Goal: Information Seeking & Learning: Understand process/instructions

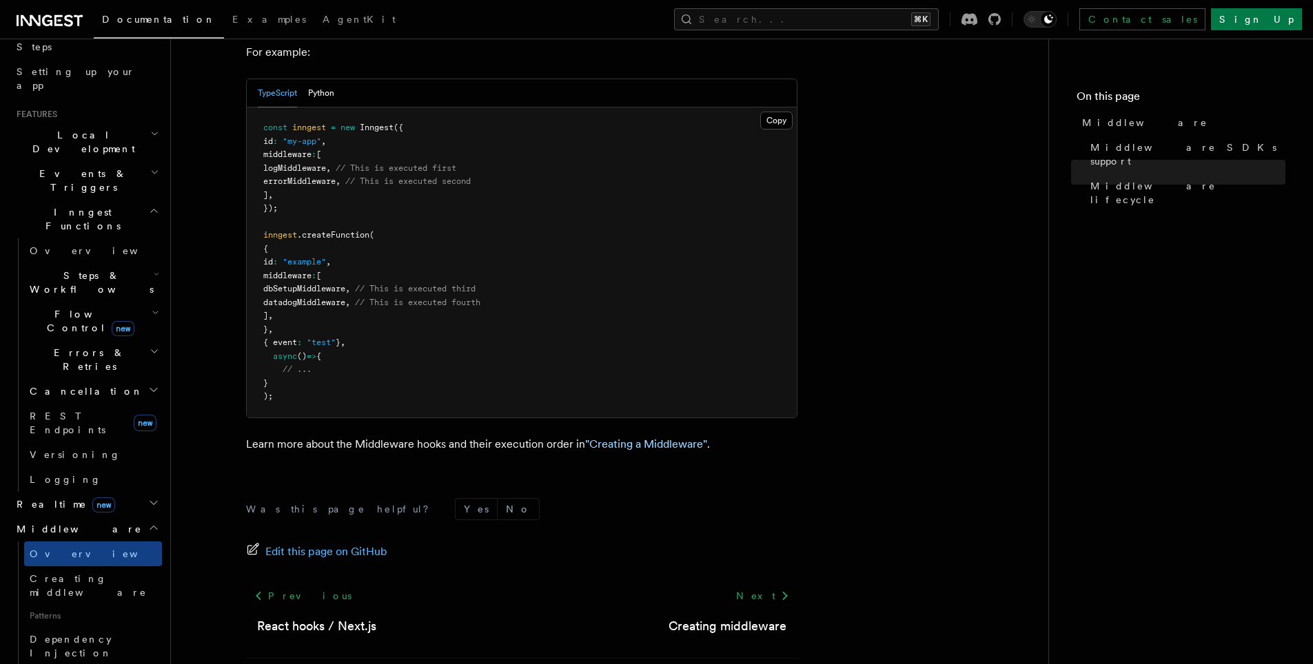
scroll to position [262, 0]
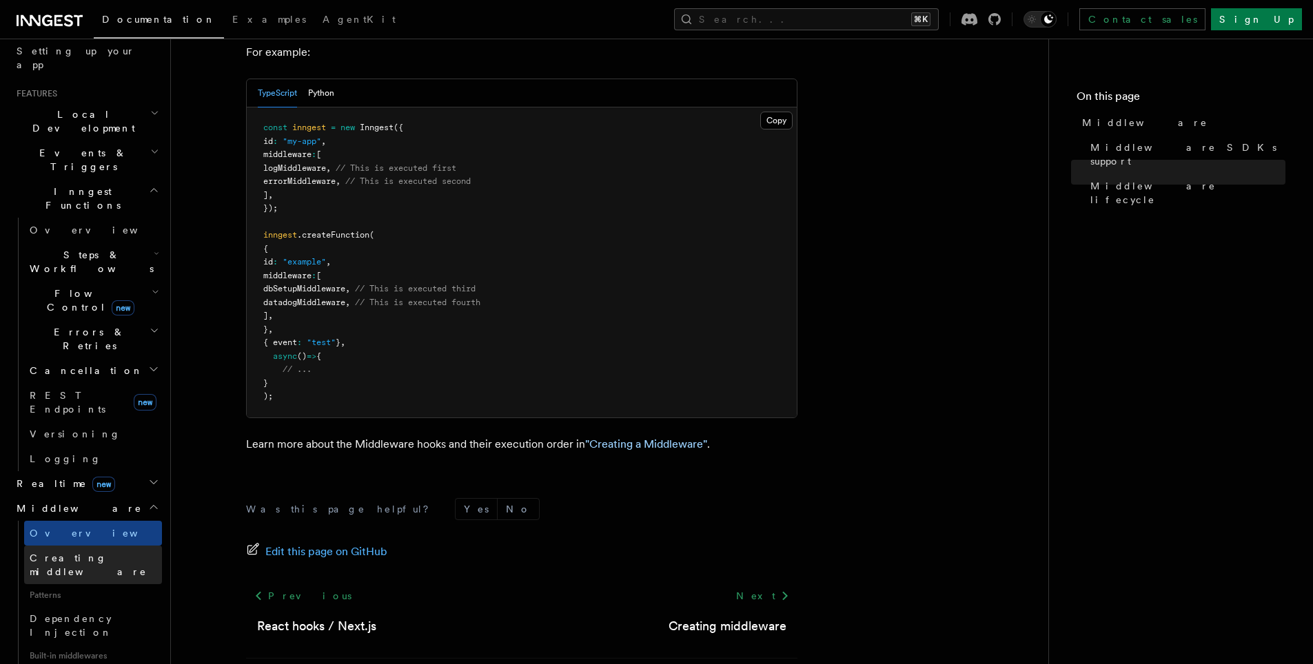
click at [89, 553] on span "Creating middleware" at bounding box center [88, 565] width 117 height 25
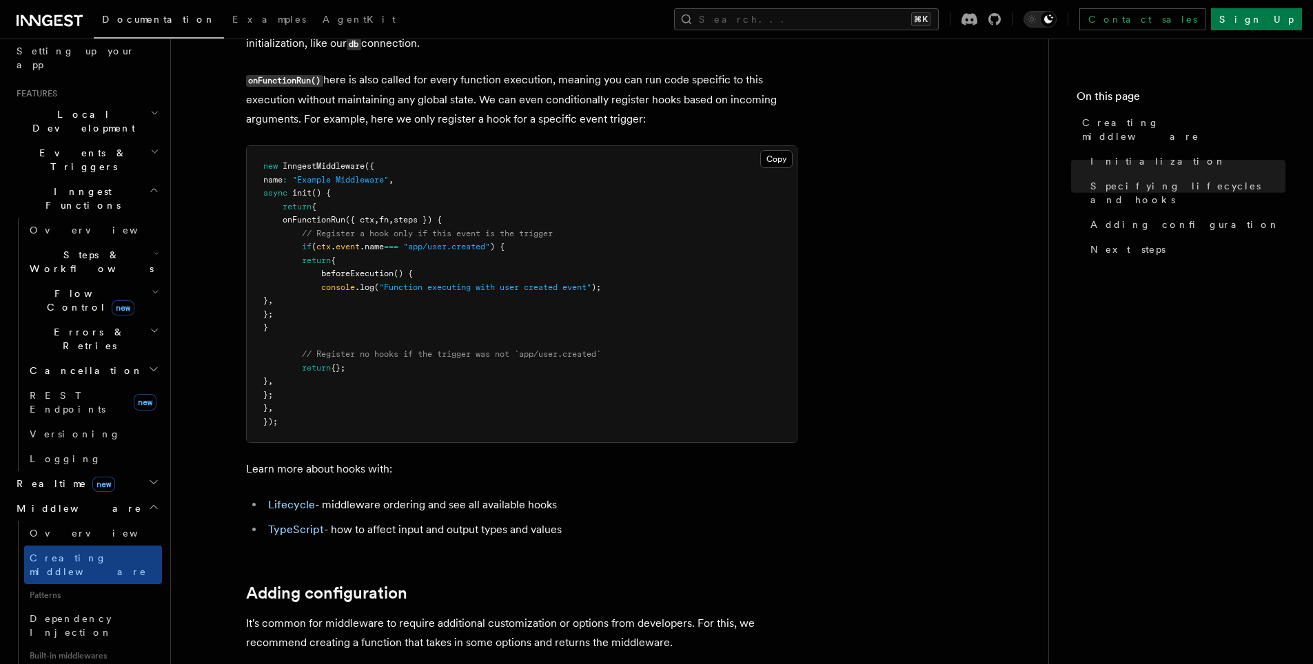
scroll to position [1632, 0]
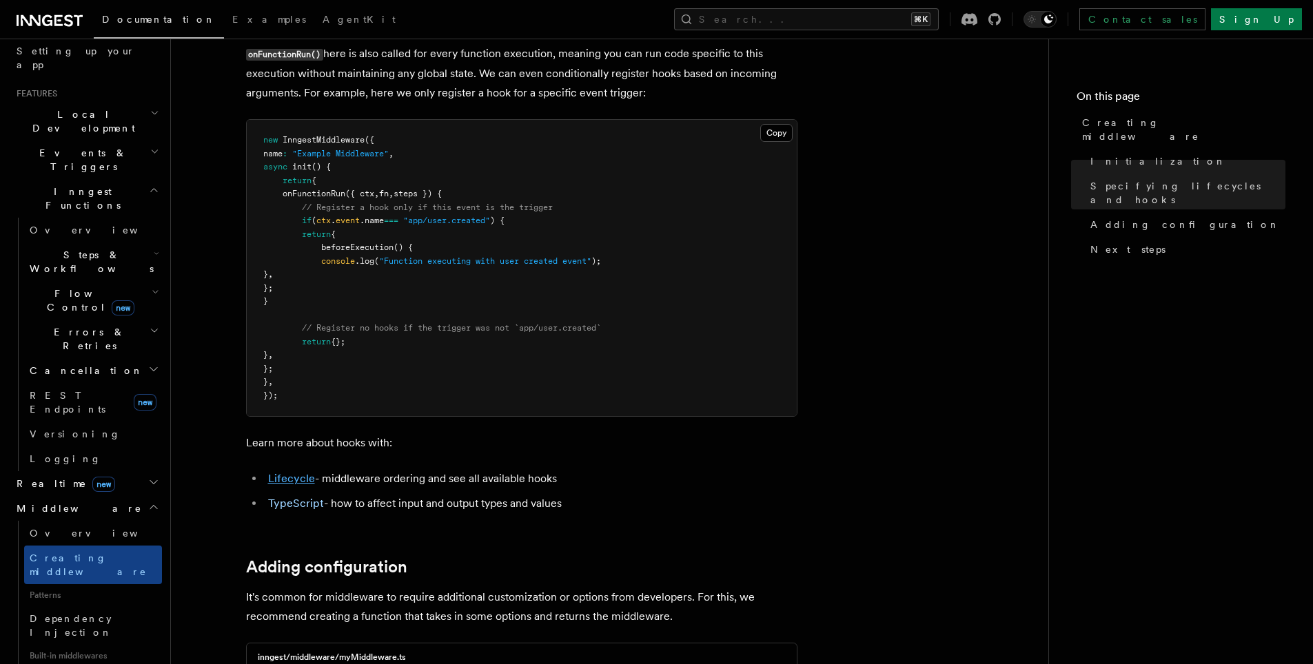
click at [296, 485] on link "Lifecycle" at bounding box center [291, 478] width 47 height 13
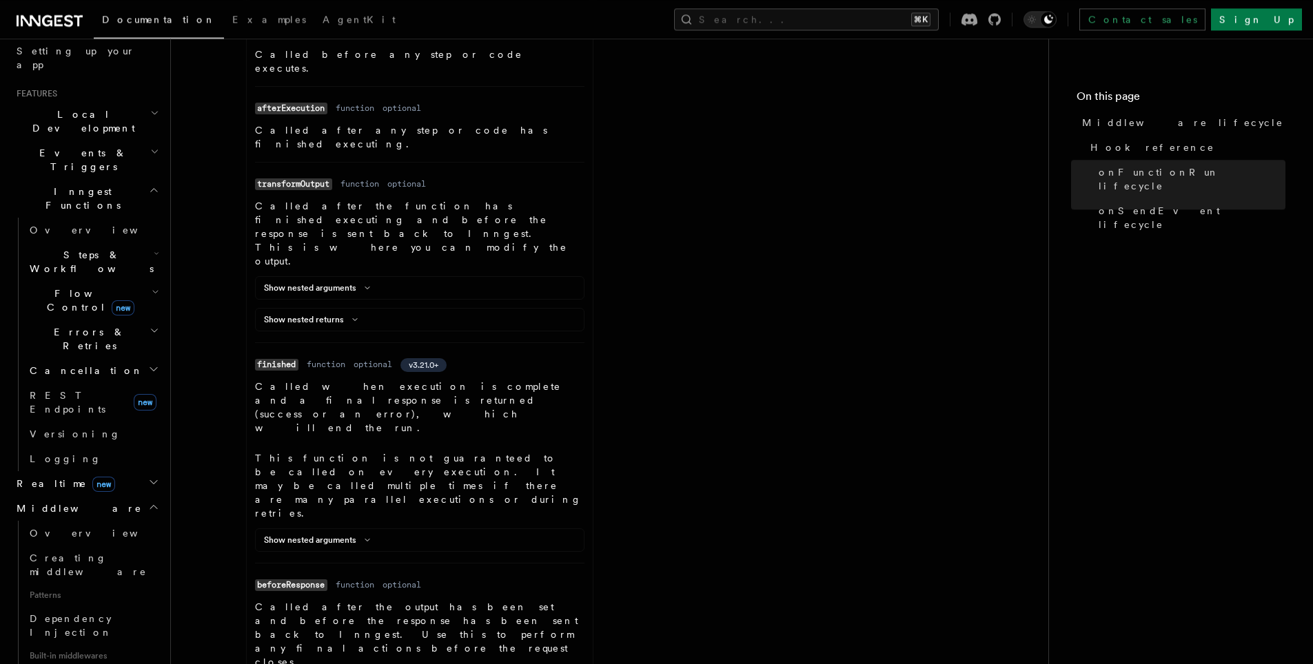
scroll to position [1169, 0]
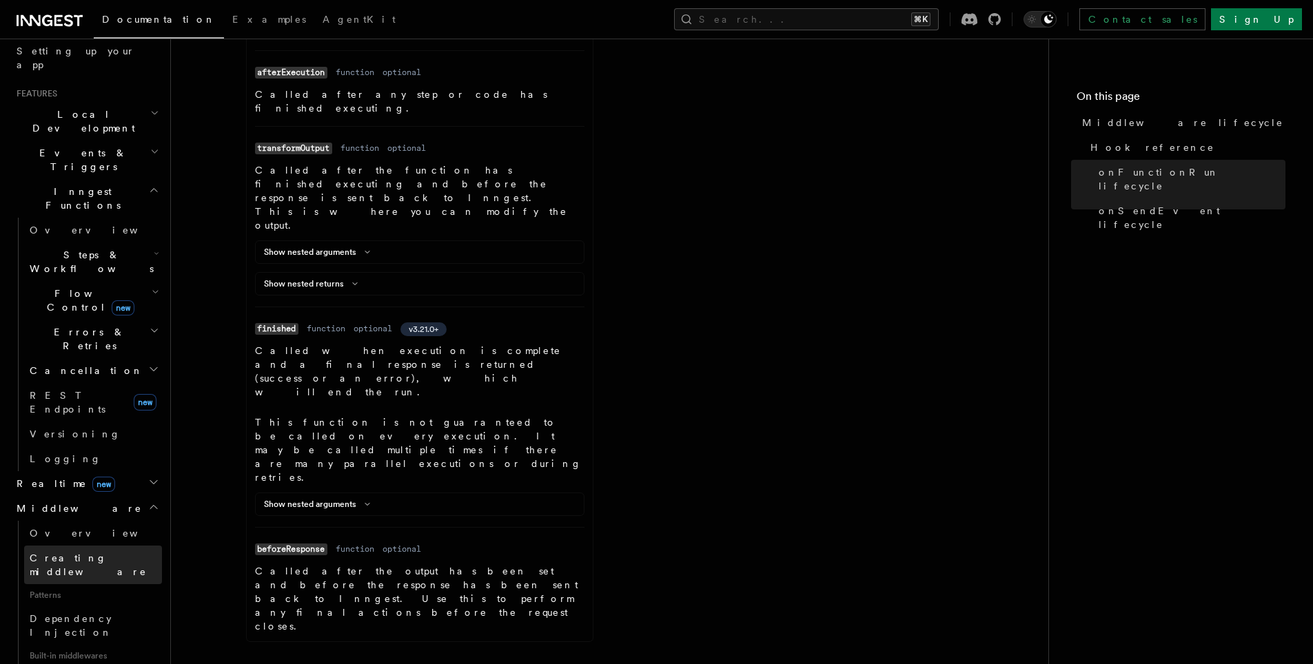
click at [88, 553] on span "Creating middleware" at bounding box center [88, 565] width 117 height 25
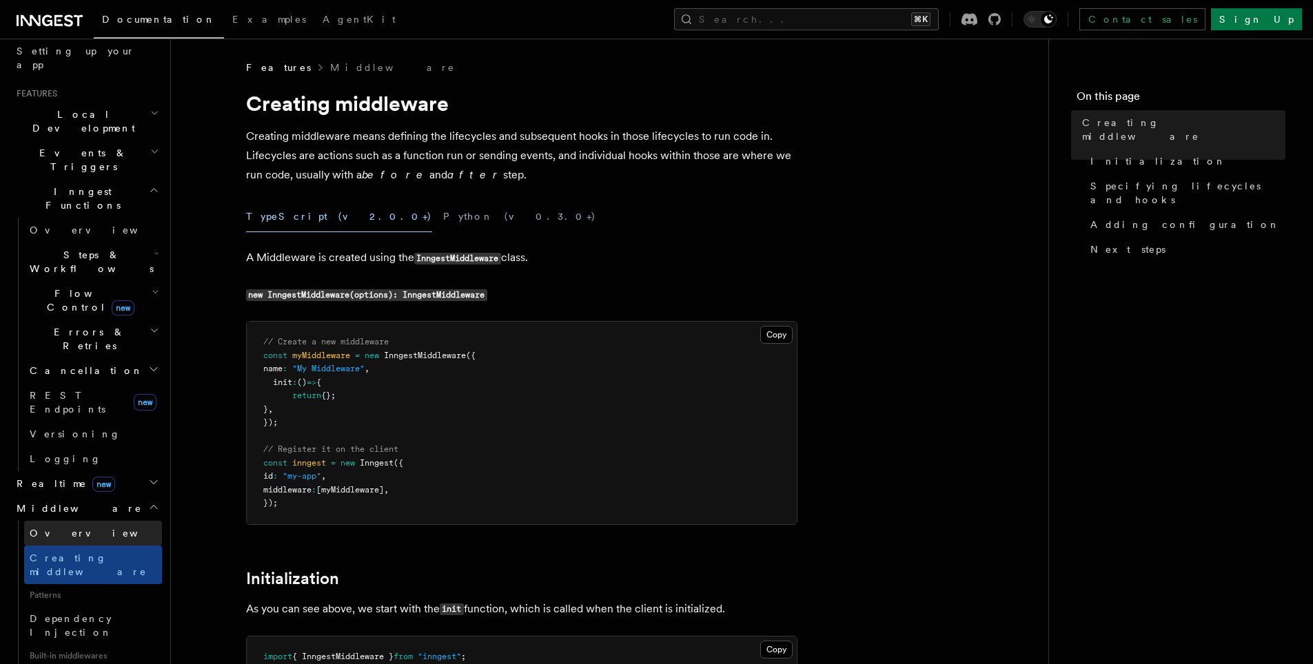
click at [79, 521] on link "Overview" at bounding box center [93, 533] width 138 height 25
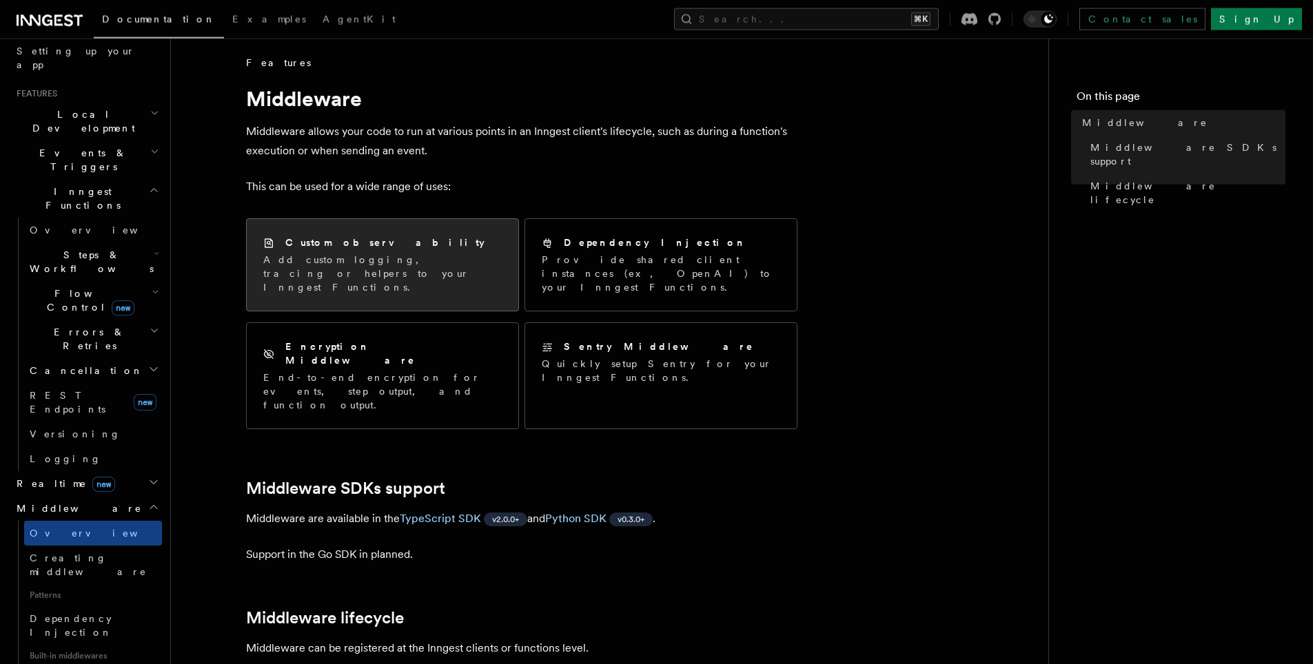
scroll to position [55, 0]
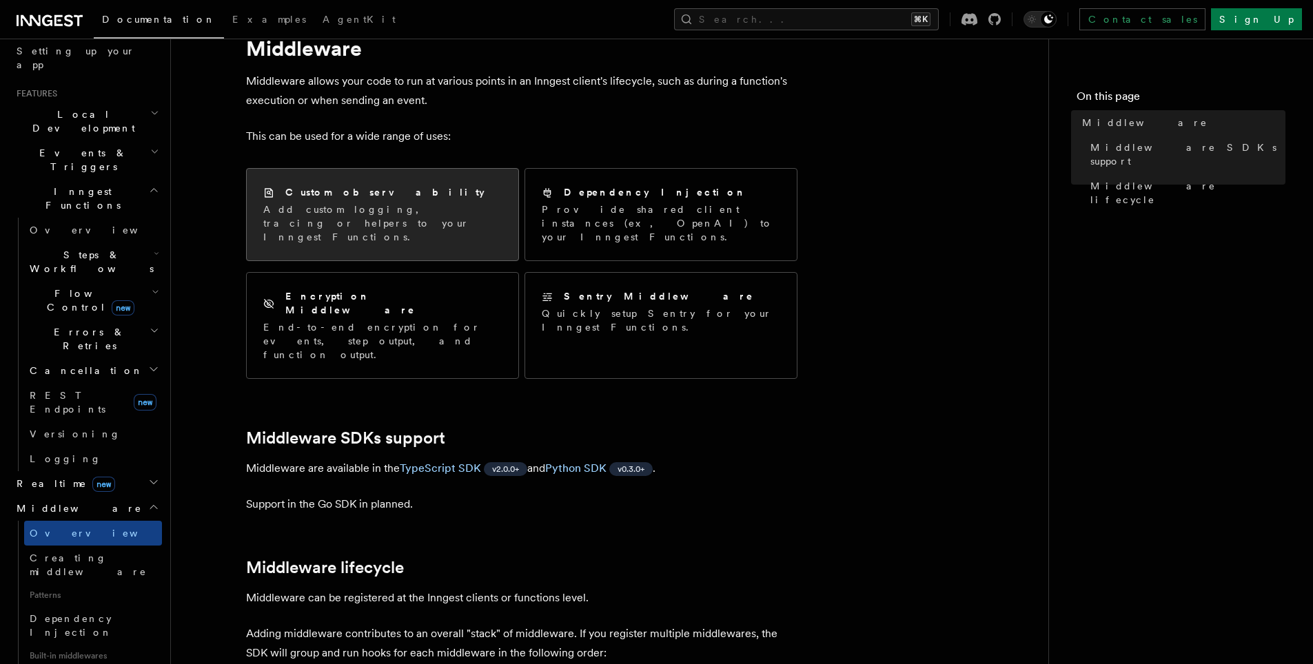
click at [413, 234] on div "Custom observability Add custom logging, tracing or helpers to your Inngest Fun…" at bounding box center [383, 215] width 272 height 92
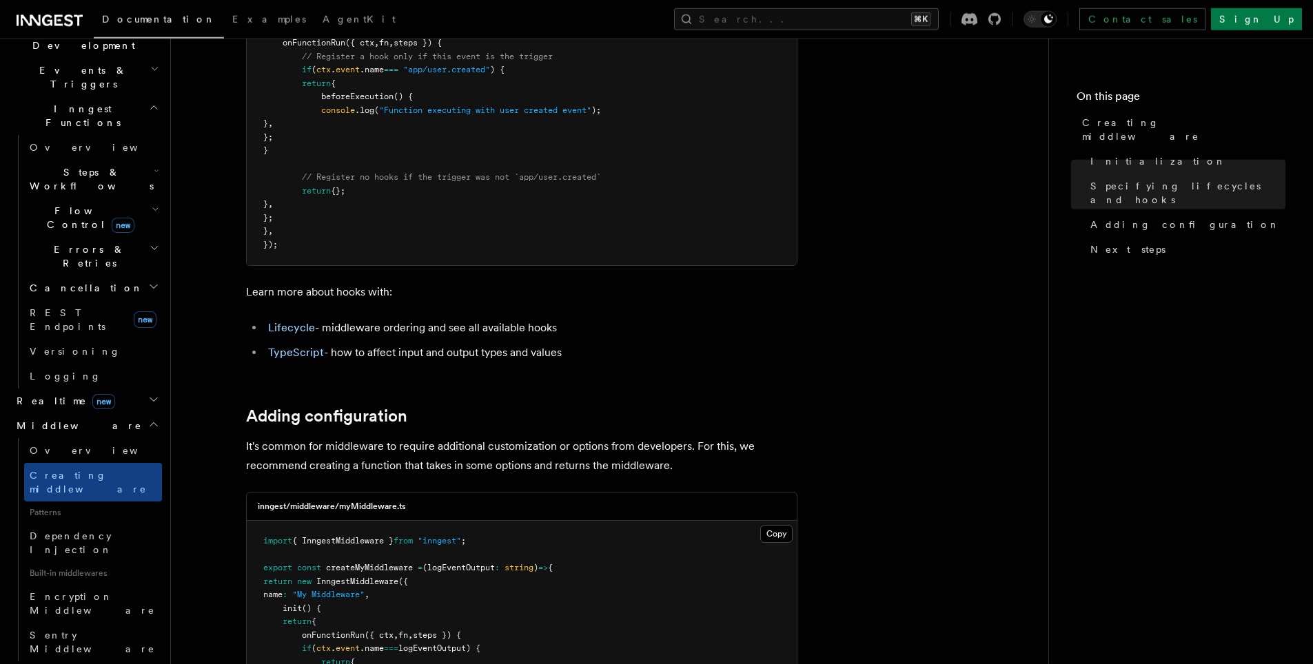
scroll to position [1786, 0]
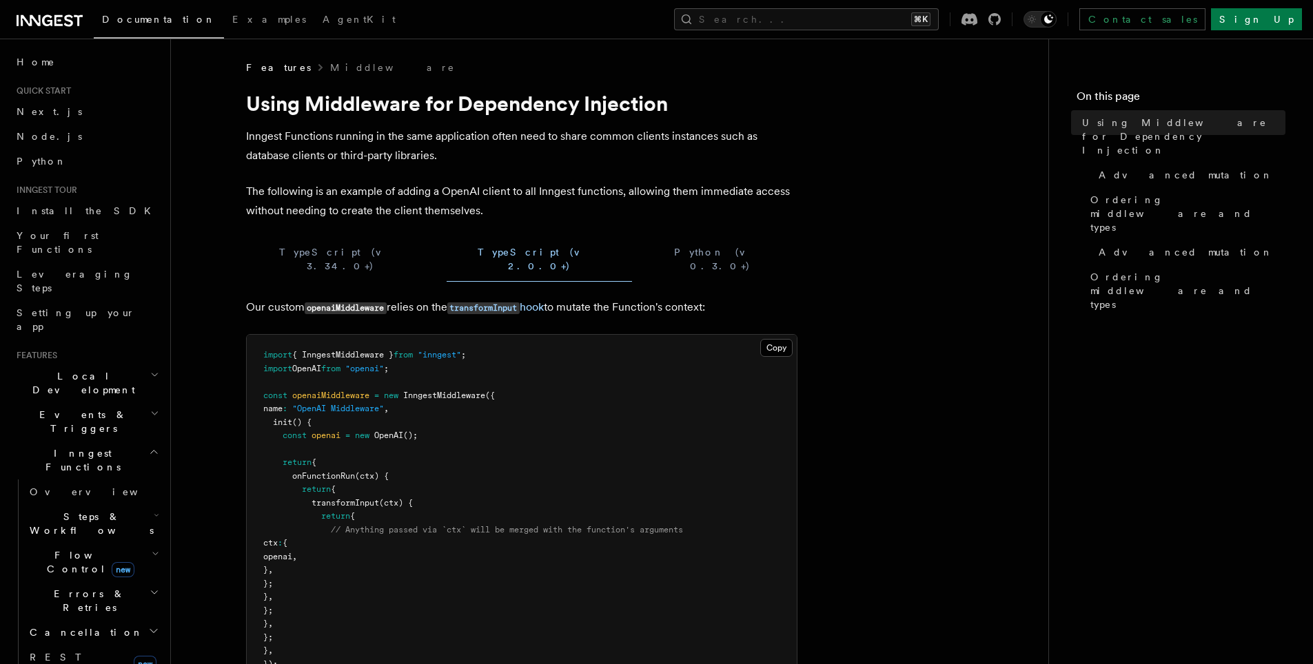
click at [673, 101] on h1 "Using Middleware for Dependency Injection" at bounding box center [521, 103] width 551 height 25
click at [1148, 168] on span "Advanced mutation" at bounding box center [1185, 175] width 174 height 14
click at [1144, 127] on span "Using Middleware for Dependency Injection" at bounding box center [1183, 136] width 203 height 41
click at [1145, 168] on span "Advanced mutation" at bounding box center [1185, 175] width 174 height 14
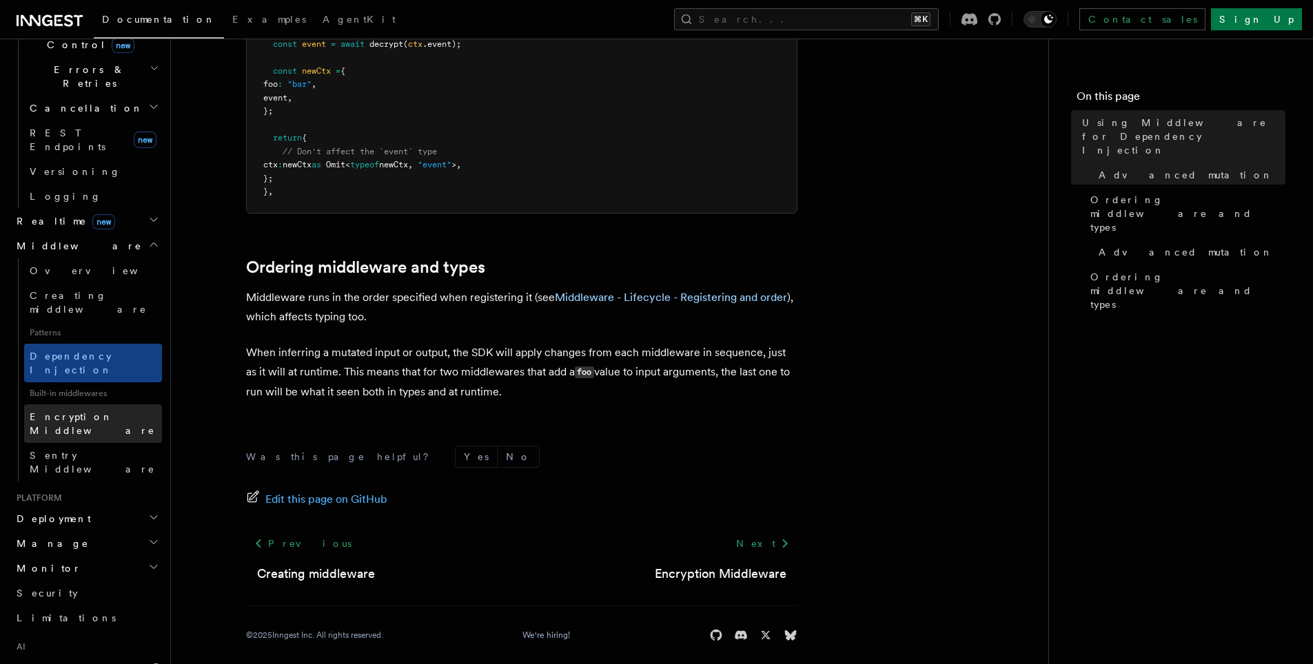
scroll to position [524, 0]
click at [78, 291] on span "Creating middleware" at bounding box center [88, 303] width 117 height 25
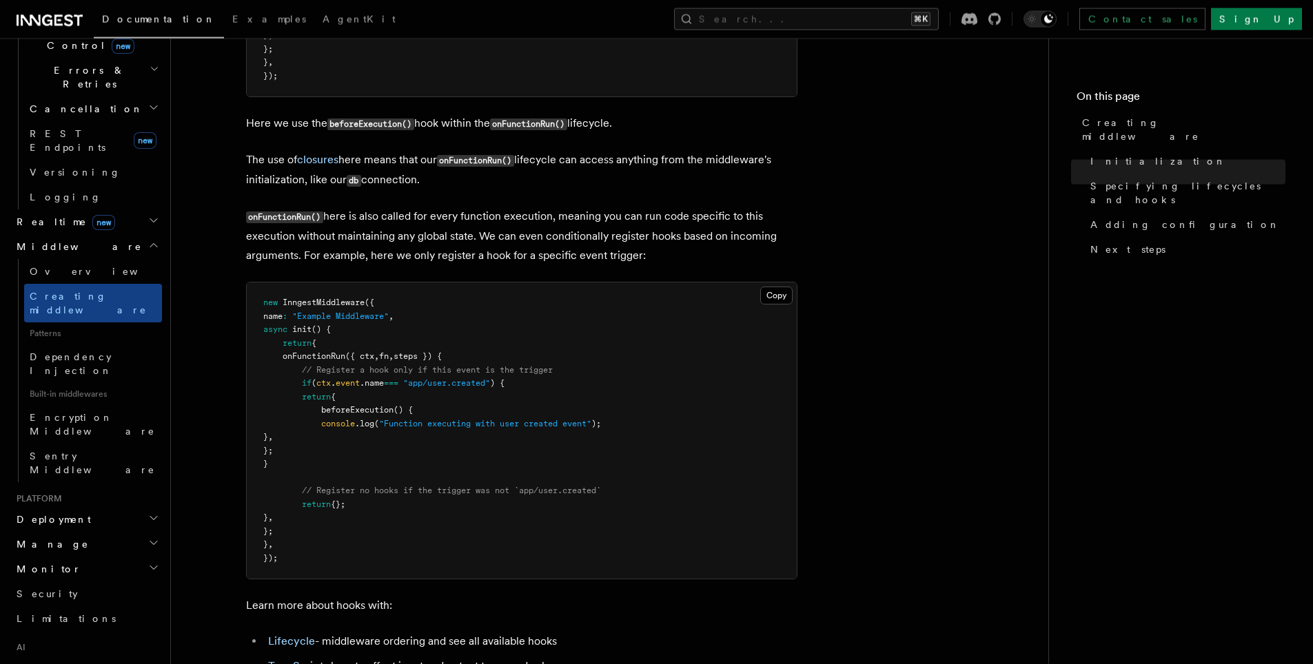
scroll to position [1533, 0]
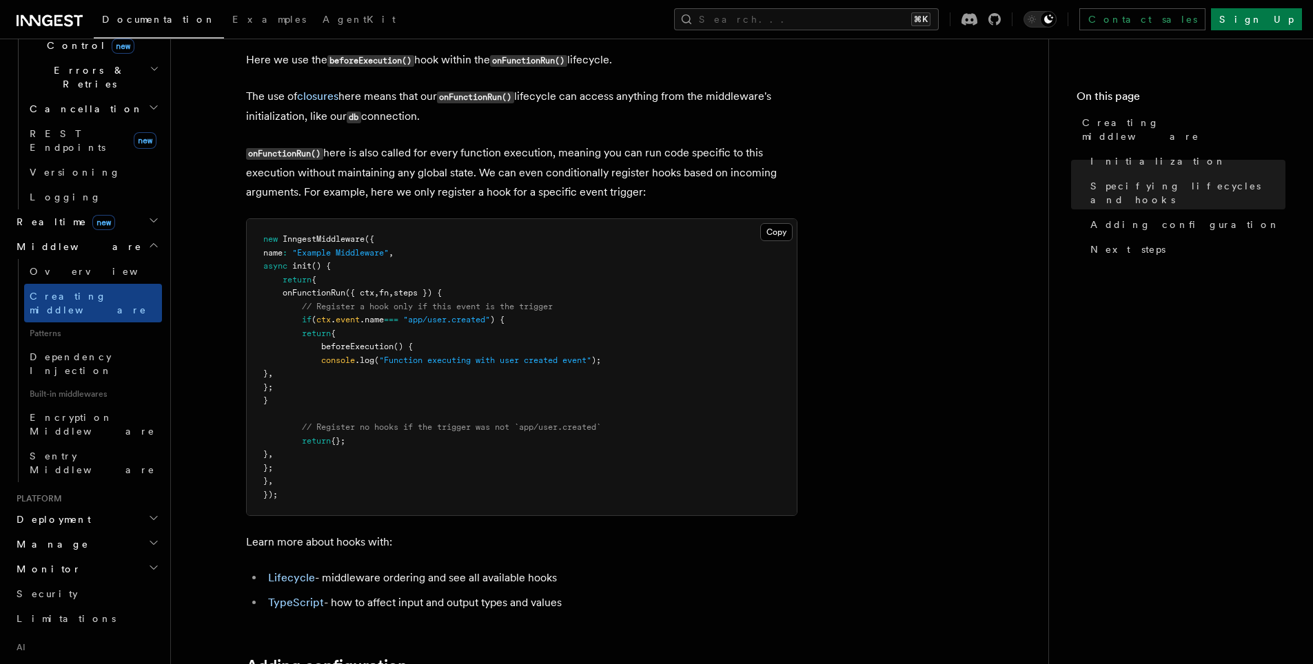
click at [266, 585] on li "Lifecycle - middleware ordering and see all available hooks" at bounding box center [530, 578] width 533 height 19
click at [279, 581] on link "Lifecycle" at bounding box center [291, 577] width 47 height 13
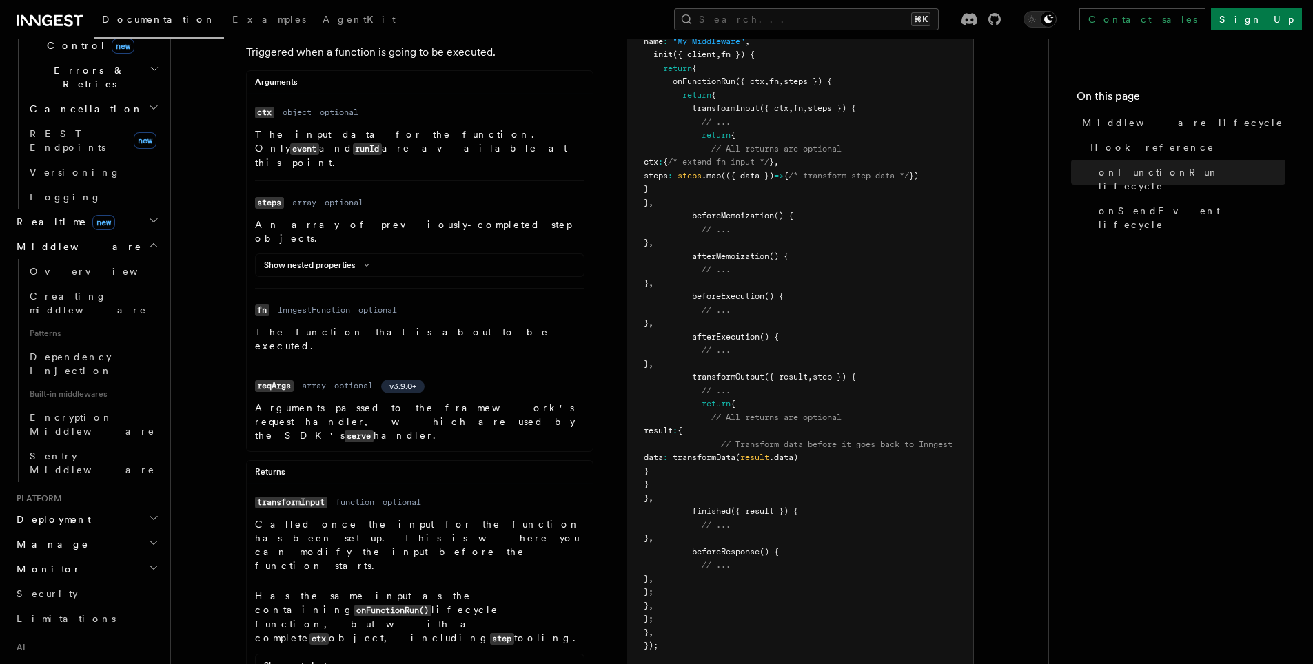
scroll to position [66, 0]
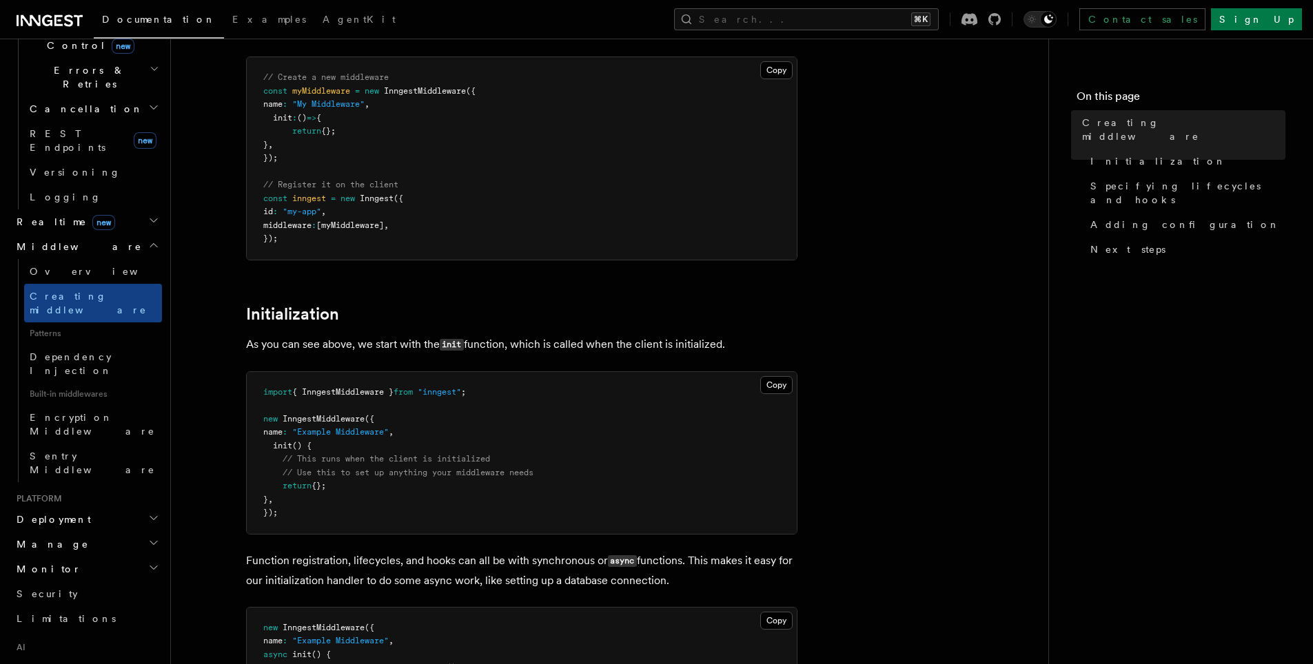
scroll to position [243, 0]
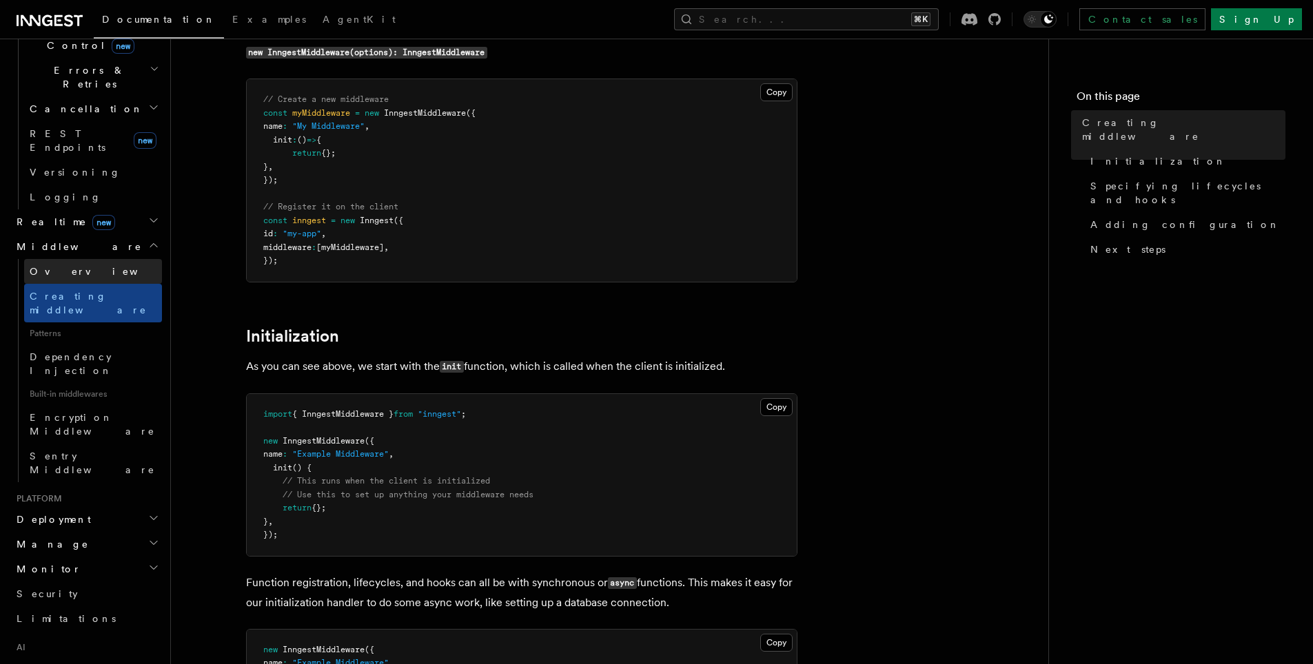
click at [56, 266] on span "Overview" at bounding box center [101, 271] width 142 height 11
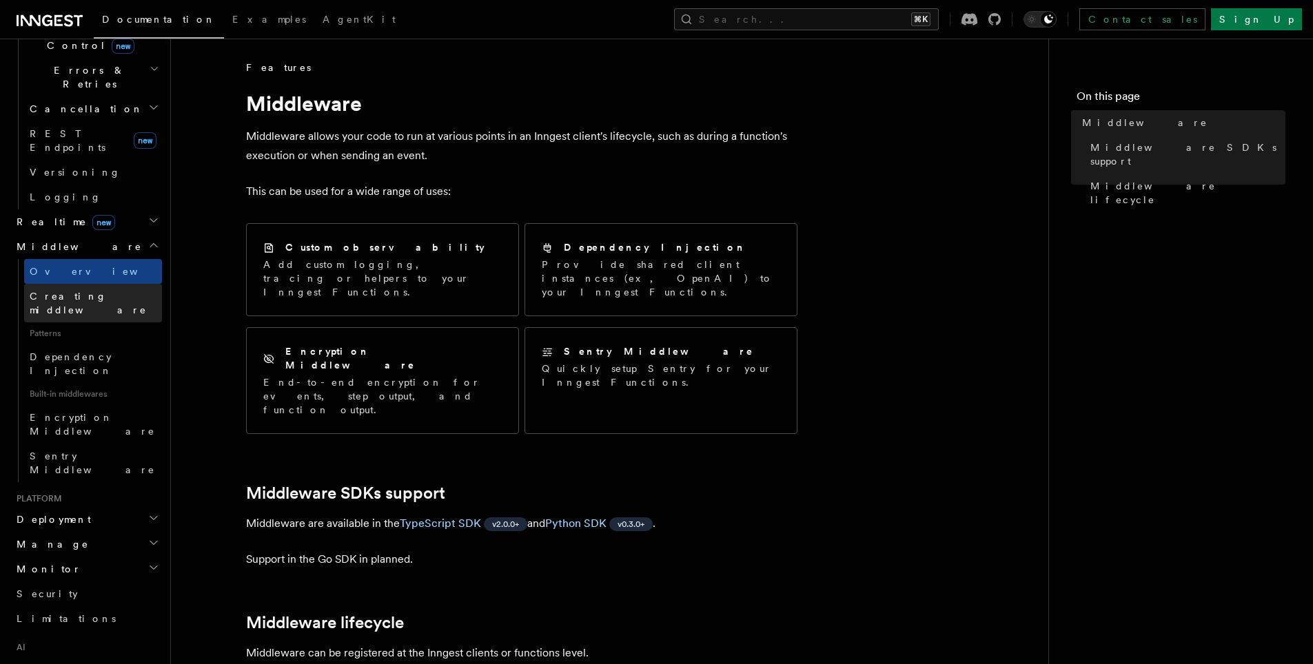
click at [60, 291] on span "Creating middleware" at bounding box center [88, 303] width 117 height 25
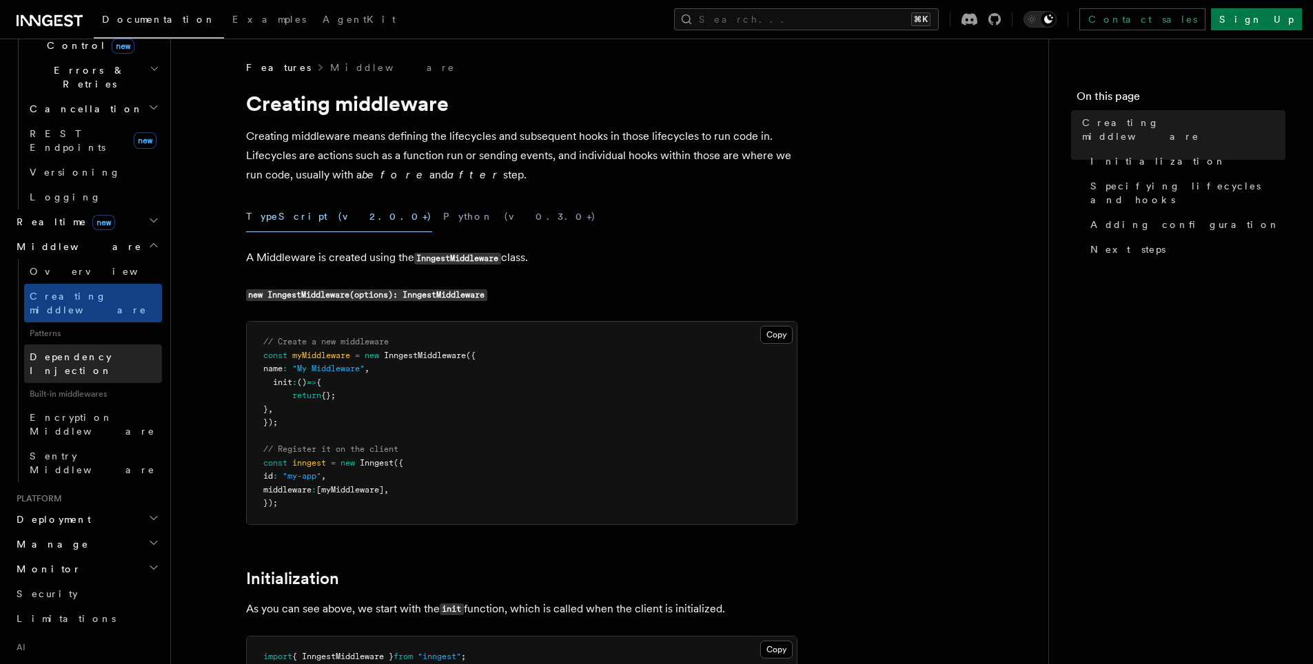
click at [81, 351] on span "Dependency Injection" at bounding box center [71, 363] width 83 height 25
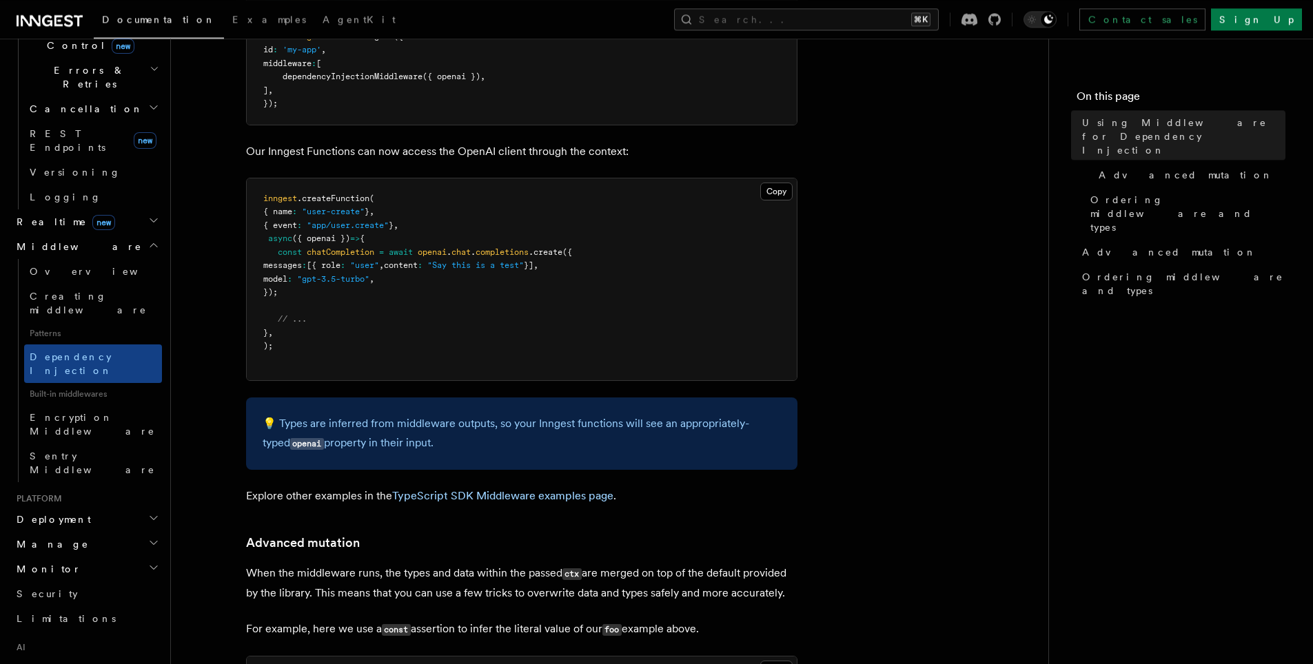
scroll to position [429, 0]
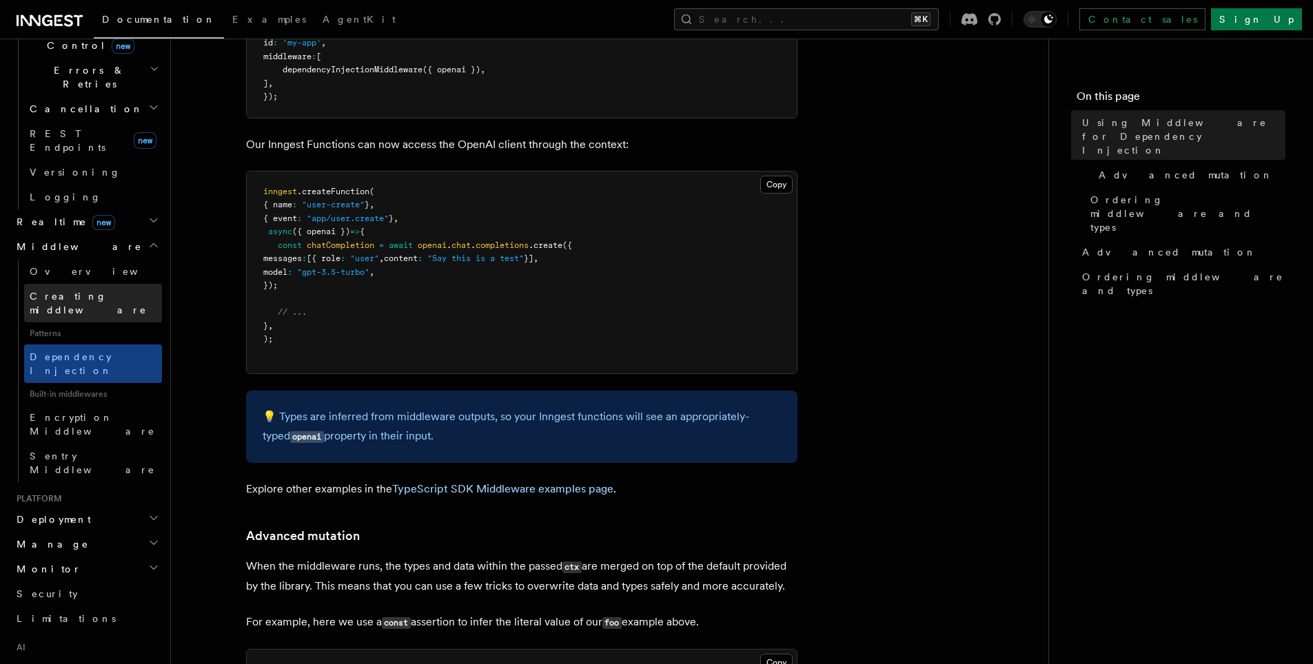
click at [68, 291] on span "Creating middleware" at bounding box center [88, 303] width 117 height 25
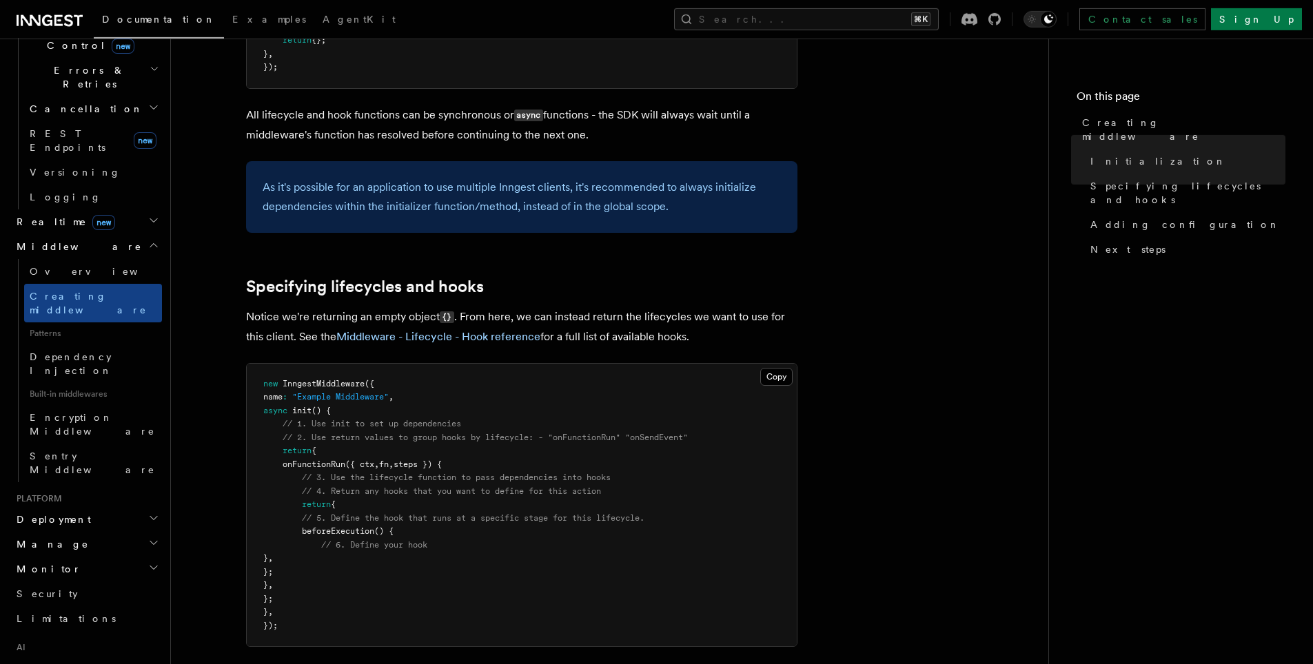
scroll to position [937, 0]
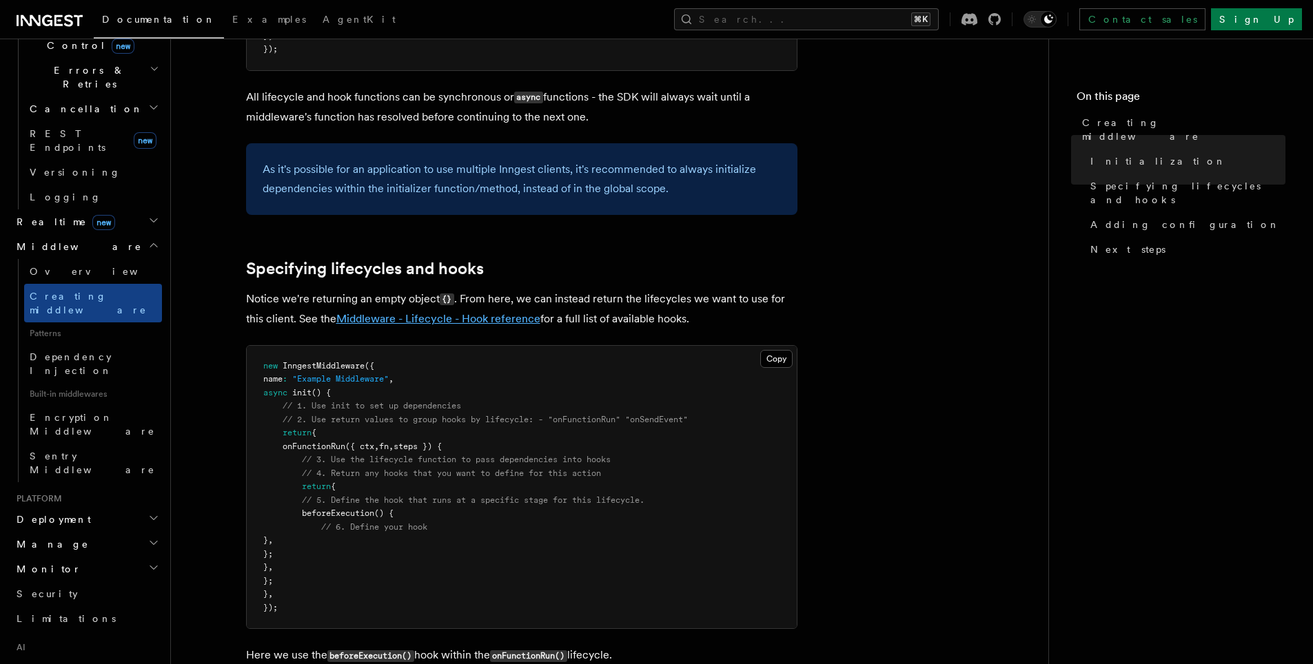
click at [436, 325] on link "Middleware - Lifecycle - Hook reference" at bounding box center [438, 318] width 204 height 13
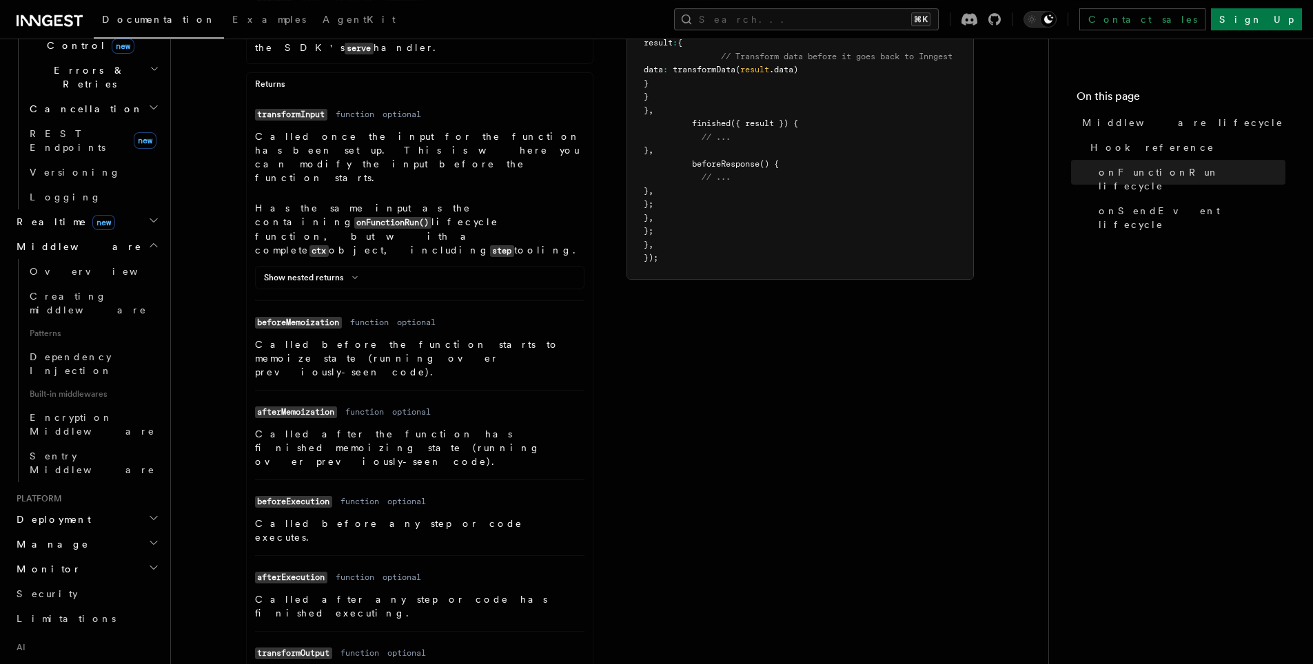
scroll to position [667, 0]
